Goal: Information Seeking & Learning: Learn about a topic

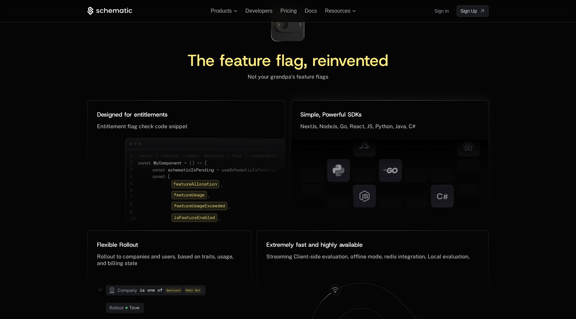
scroll to position [2833, 0]
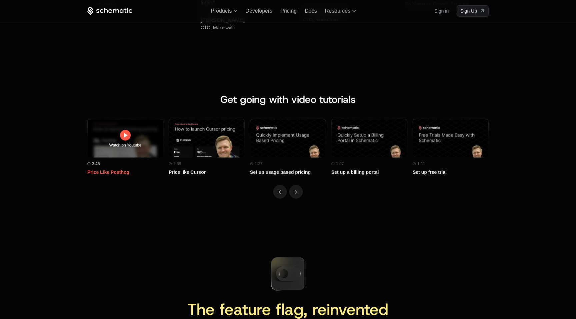
click at [143, 134] on div "Watch on Youtube" at bounding box center [125, 138] width 75 height 57
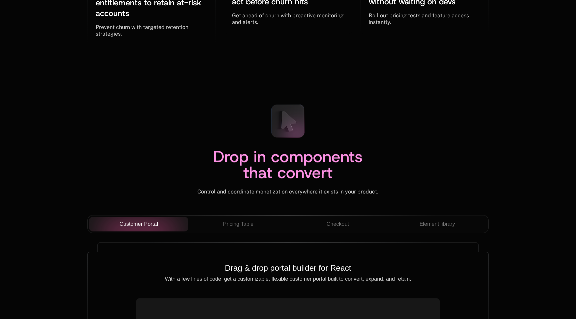
scroll to position [2210, 0]
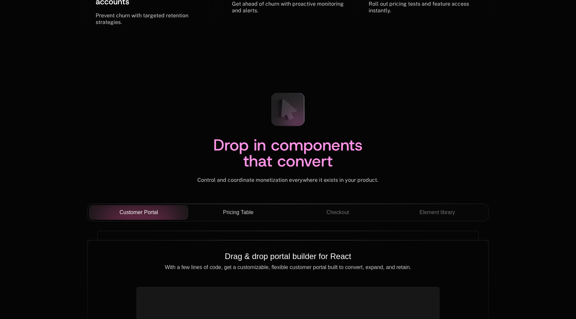
click at [242, 212] on span "Pricing Table" at bounding box center [238, 213] width 30 height 8
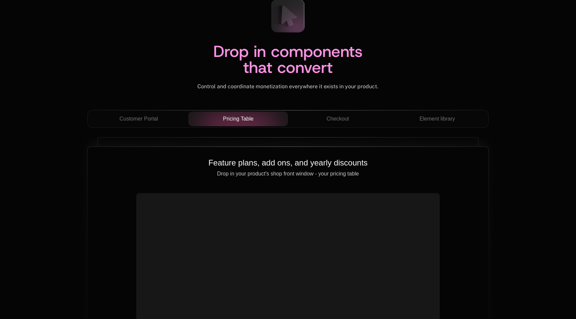
scroll to position [2306, 0]
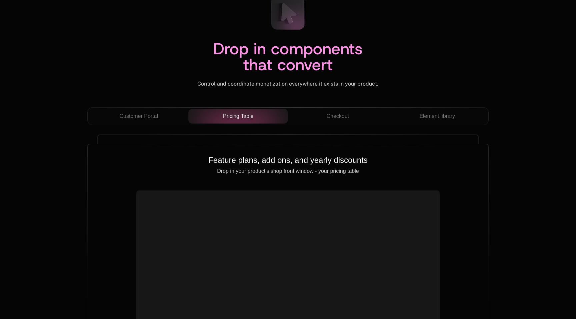
click at [315, 132] on div "Customer Portal Pricing Table Checkout Element library Drag & drop portal build…" at bounding box center [287, 242] width 401 height 271
click at [318, 122] on button "Checkout" at bounding box center [338, 116] width 100 height 15
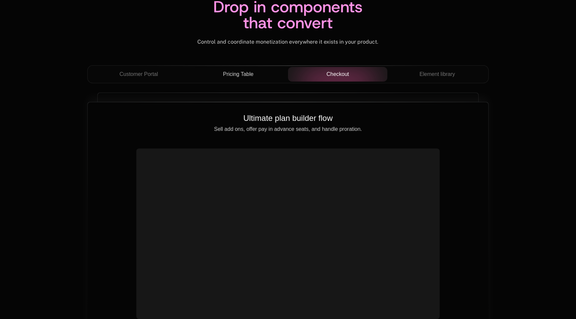
scroll to position [2354, 0]
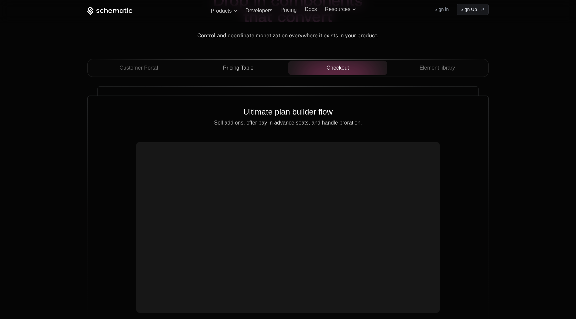
click at [427, 77] on div "Customer Portal Pricing Table Checkout Element library" at bounding box center [287, 68] width 401 height 18
click at [426, 70] on span "Element library" at bounding box center [437, 68] width 36 height 8
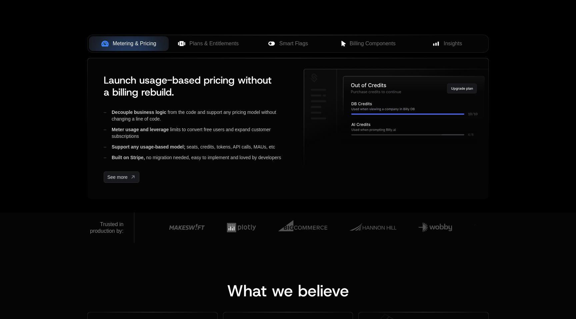
scroll to position [0, 0]
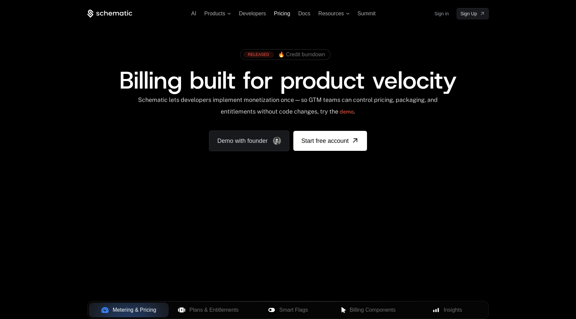
click at [280, 14] on span "Pricing" at bounding box center [282, 14] width 16 height 6
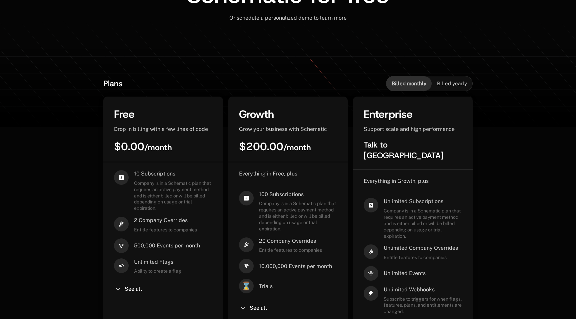
scroll to position [92, 0]
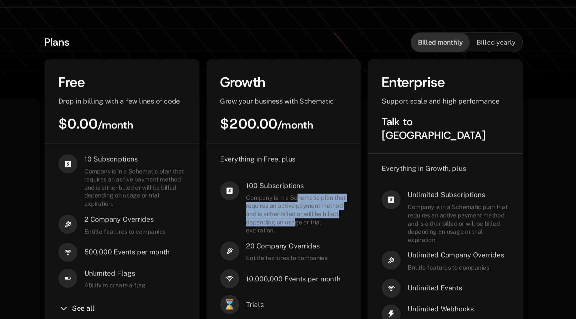
drag, startPoint x: 300, startPoint y: 206, endPoint x: 310, endPoint y: 222, distance: 19.8
click at [310, 222] on span "Company is in a Schematic plan that requires an active payment method and is ei…" at bounding box center [298, 216] width 78 height 31
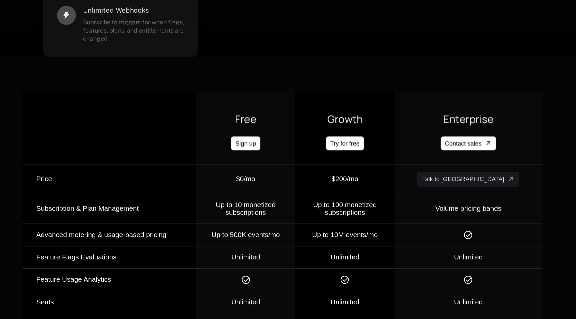
scroll to position [589, 0]
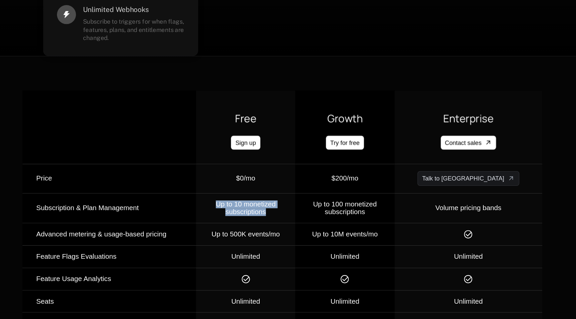
drag, startPoint x: 292, startPoint y: 229, endPoint x: 296, endPoint y: 214, distance: 15.5
click at [296, 222] on td "Up to 10 monetized subscriptions" at bounding box center [259, 233] width 77 height 23
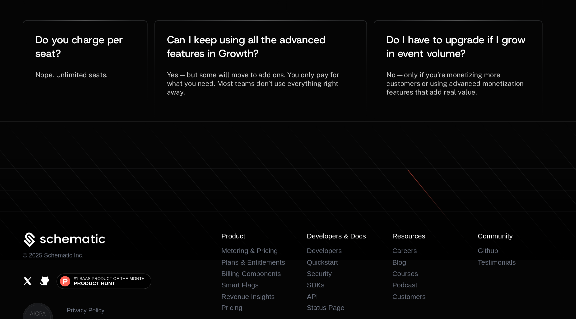
scroll to position [1507, 0]
